Goal: Task Accomplishment & Management: Manage account settings

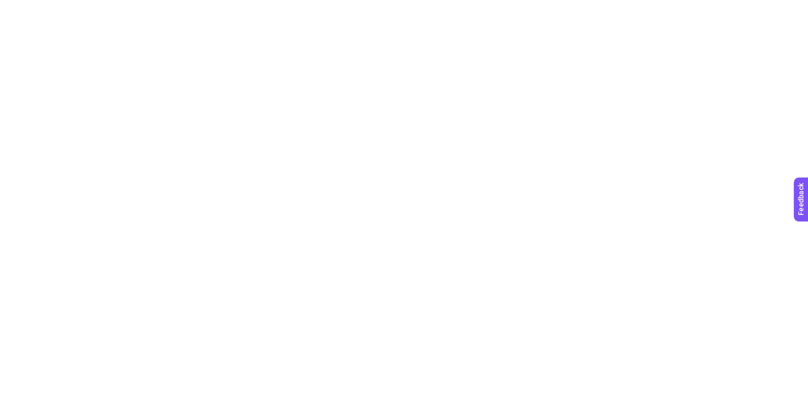
click at [232, 4] on html at bounding box center [404, 2] width 808 height 4
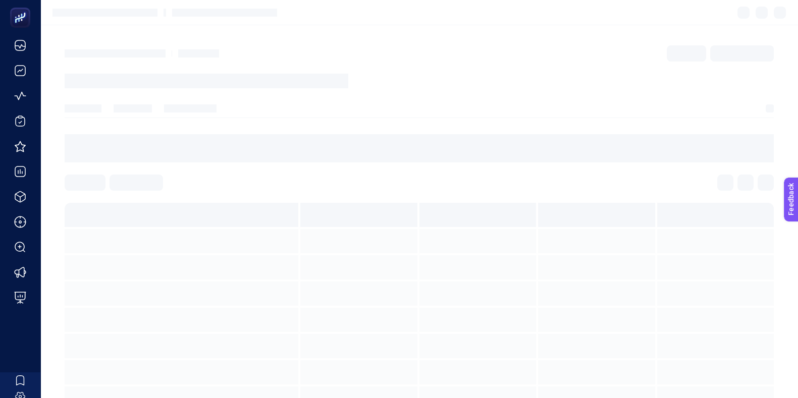
click at [429, 118] on hr at bounding box center [419, 118] width 709 height 1
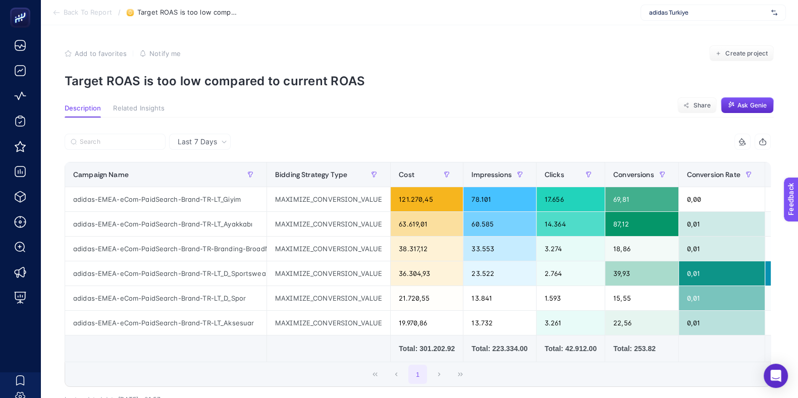
click at [679, 11] on span "adidas Turkiye" at bounding box center [708, 13] width 118 height 8
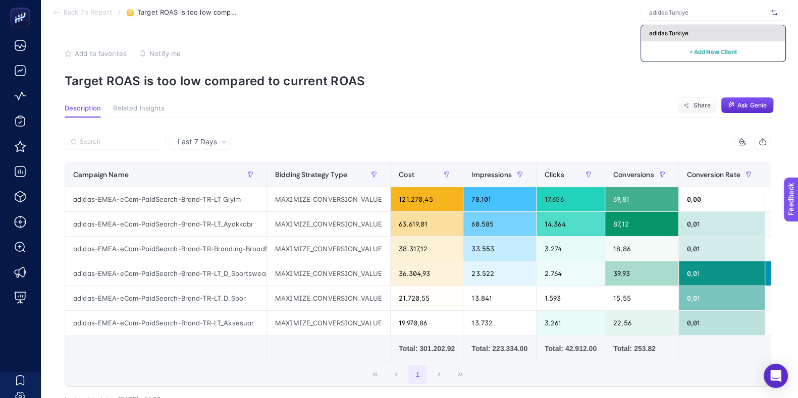
click at [672, 35] on span "adidas Turkiye" at bounding box center [668, 33] width 39 height 8
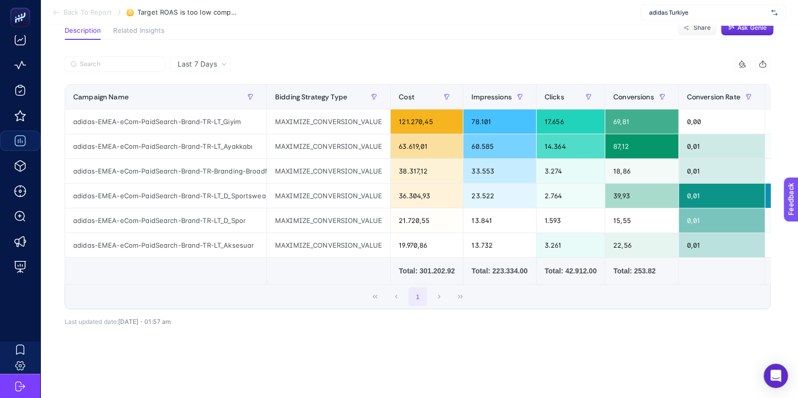
scroll to position [30, 0]
click at [297, 320] on div "7 items selected Campaign Name Bidding Strategy Type Cost Impressions Clicks Co…" at bounding box center [418, 205] width 706 height 266
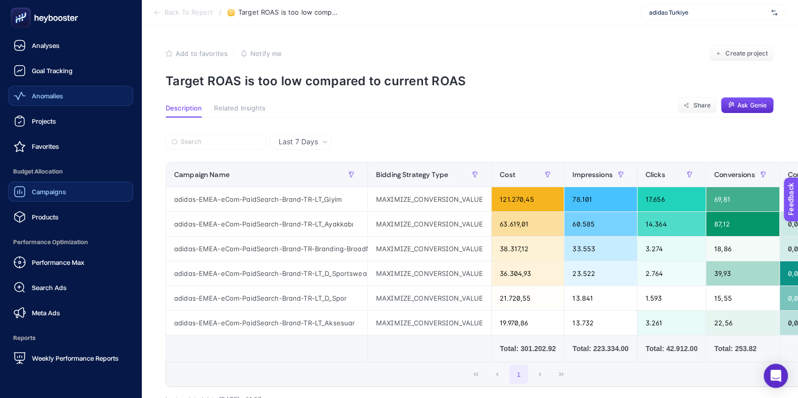
scroll to position [91, 0]
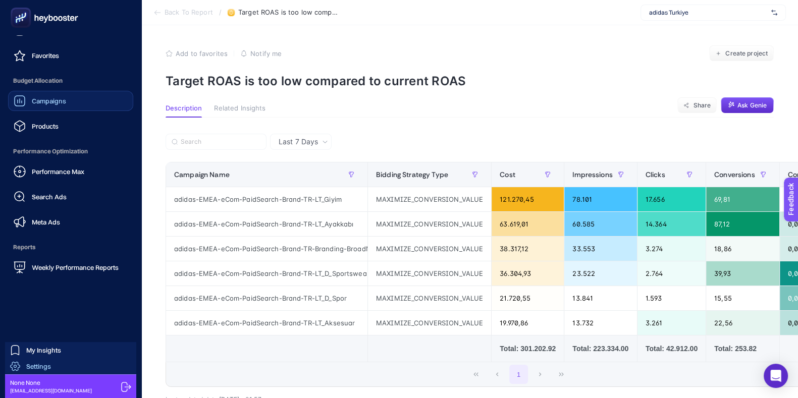
click at [49, 362] on span "Settings" at bounding box center [38, 366] width 25 height 8
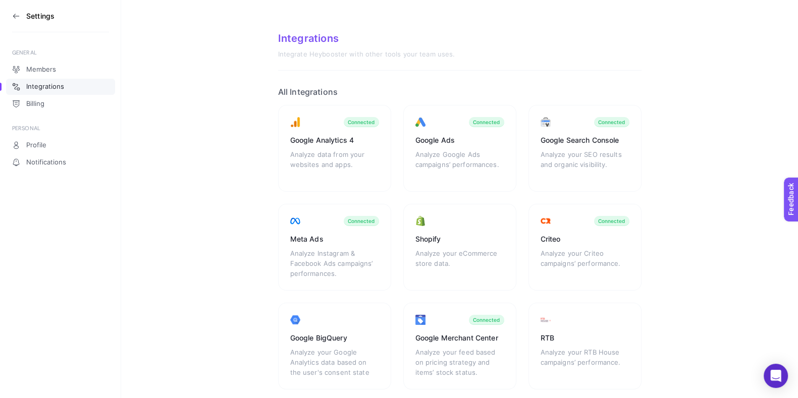
click at [61, 60] on aside "Settings GENERAL Members Integrations Billing PERSONAL Profile Notifications" at bounding box center [60, 199] width 121 height 398
click at [61, 64] on link "Members" at bounding box center [60, 70] width 109 height 16
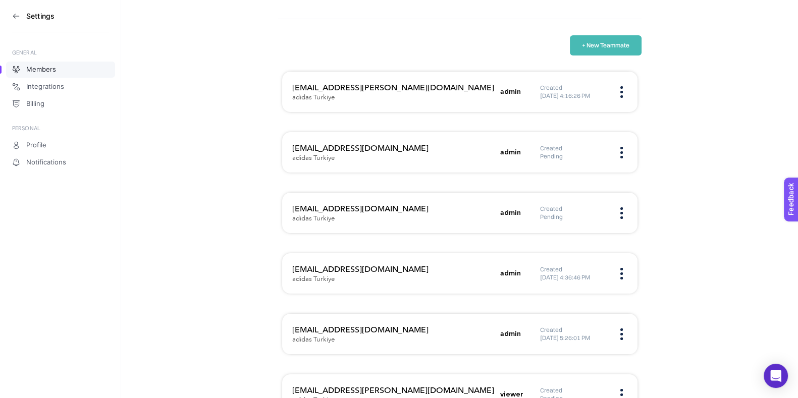
scroll to position [44, 0]
click at [225, 175] on section "Members + New Teammate [EMAIL_ADDRESS][PERSON_NAME][DOMAIN_NAME] adidas Turkiye…" at bounding box center [459, 223] width 677 height 535
